Goal: Information Seeking & Learning: Learn about a topic

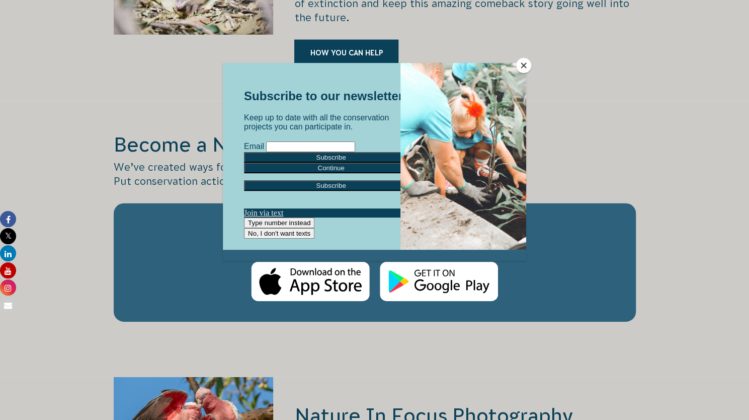
scroll to position [1690, 0]
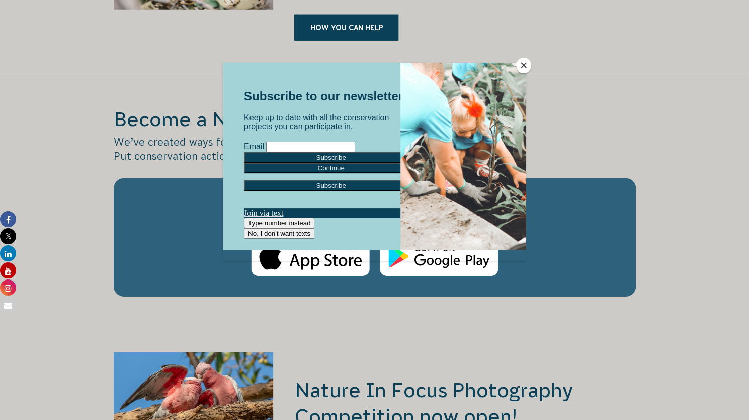
click at [521, 68] on button "Close" at bounding box center [523, 65] width 15 height 15
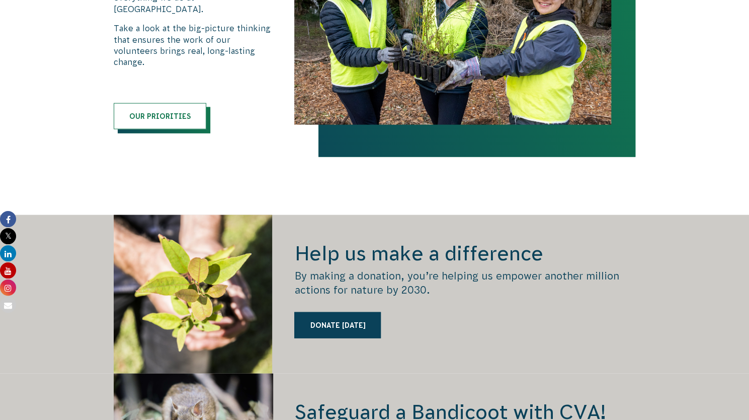
scroll to position [0, 0]
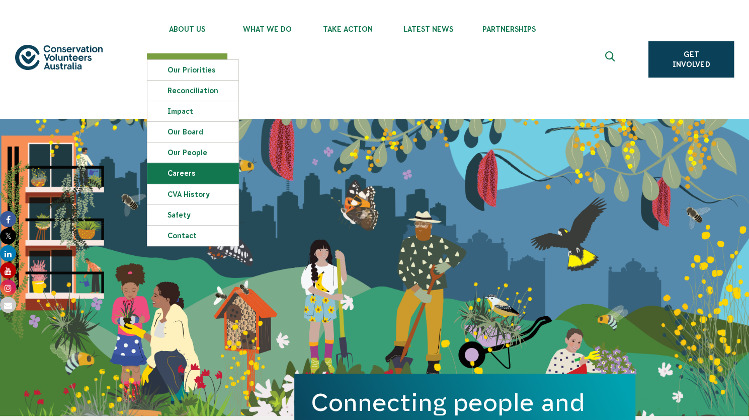
click at [195, 173] on link "Careers" at bounding box center [192, 173] width 91 height 20
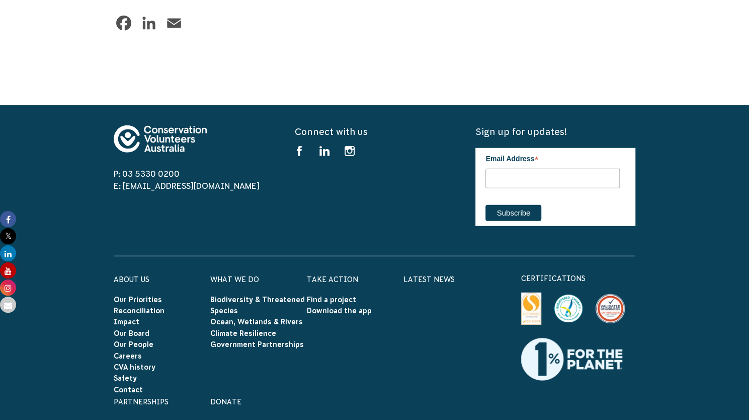
scroll to position [1587, 0]
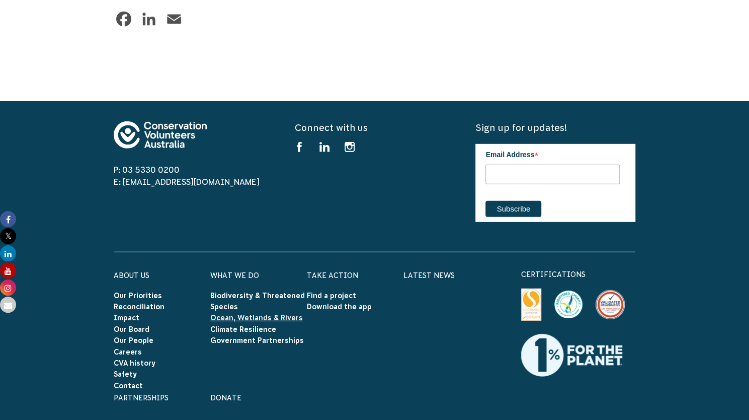
click at [276, 313] on link "Ocean, Wetlands & Rivers" at bounding box center [256, 317] width 93 height 8
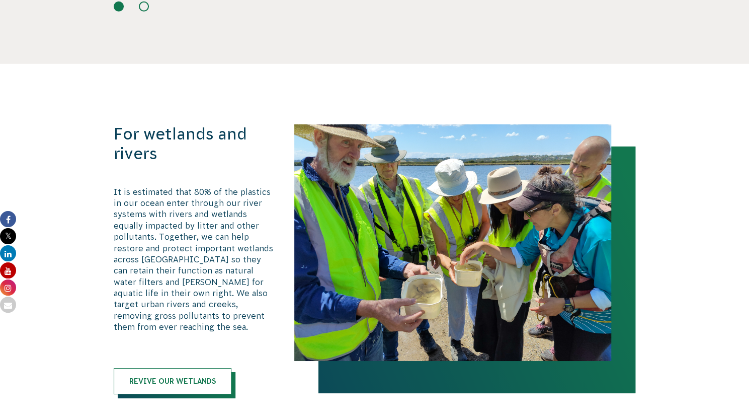
scroll to position [1930, 0]
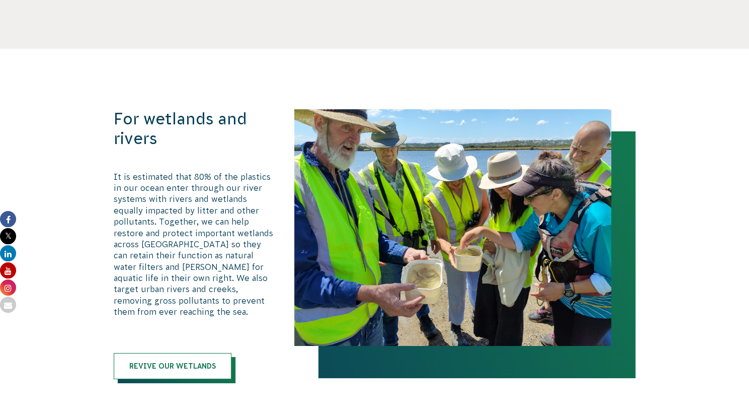
drag, startPoint x: 754, startPoint y: 18, endPoint x: 756, endPoint y: 189, distance: 171.6
click at [749, 189] on html "About Us Our Priorities Reconciliation Impact Our Board Our People Careers CVA …" at bounding box center [374, 348] width 749 height 4556
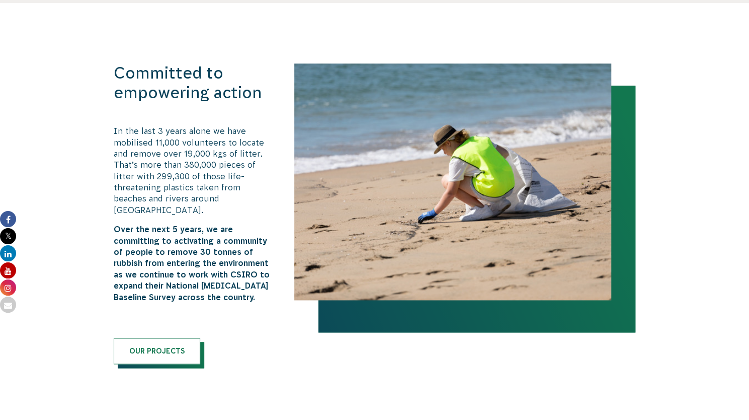
scroll to position [0, 0]
